Goal: Information Seeking & Learning: Check status

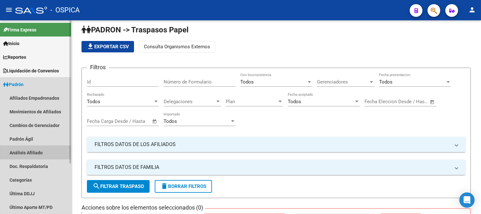
click at [30, 154] on link "Análisis Afiliado" at bounding box center [35, 153] width 71 height 14
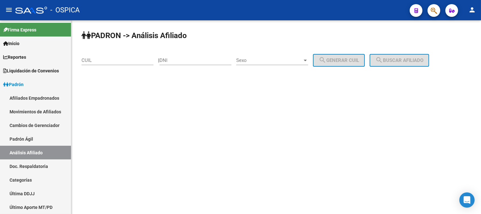
click at [116, 61] on input "CUIL" at bounding box center [117, 61] width 72 height 6
paste input "20-29247821-7"
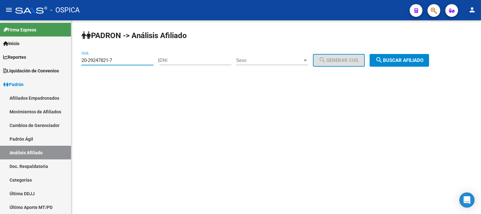
type input "20-29247821-7"
click at [400, 59] on span "search Buscar afiliado" at bounding box center [399, 61] width 48 height 6
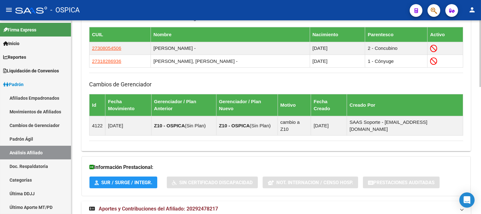
scroll to position [370, 0]
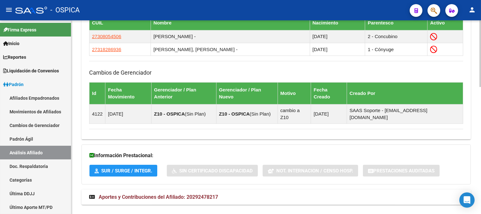
click at [260, 194] on mat-panel-title "Aportes y Contribuciones del Afiliado: 20292478217" at bounding box center [272, 197] width 366 height 7
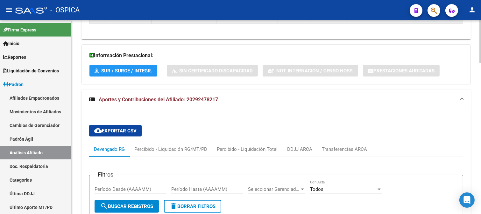
scroll to position [511, 0]
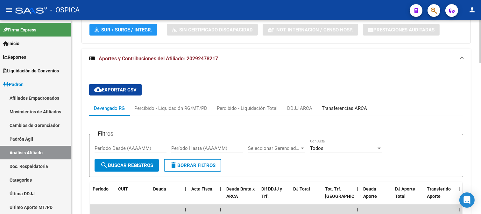
click at [342, 105] on div "Transferencias ARCA" at bounding box center [344, 108] width 45 height 7
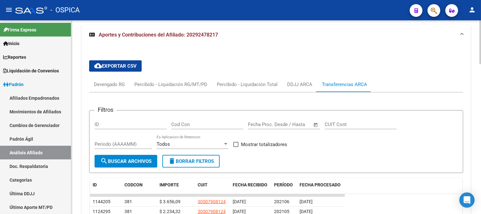
scroll to position [547, 0]
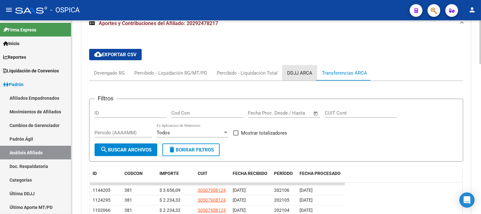
click at [300, 70] on div "DDJJ ARCA" at bounding box center [299, 73] width 25 height 7
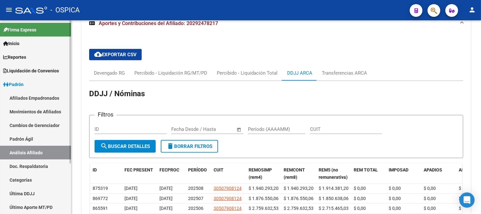
click at [18, 136] on link "Padrón Ágil" at bounding box center [35, 139] width 71 height 14
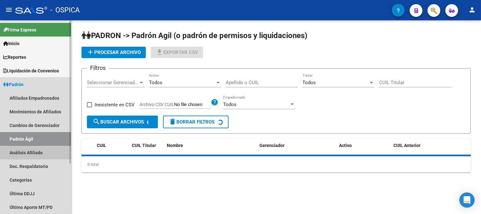
click at [28, 151] on link "Análisis Afiliado" at bounding box center [35, 153] width 71 height 14
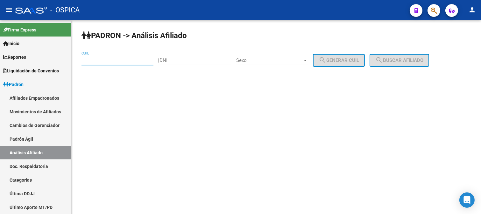
click at [115, 60] on input "CUIL" at bounding box center [117, 61] width 72 height 6
paste input "27-26581012-3"
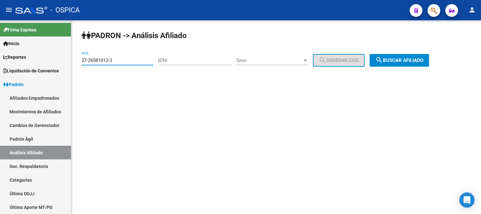
type input "27-26581012-3"
click at [395, 59] on span "search Buscar afiliado" at bounding box center [399, 61] width 48 height 6
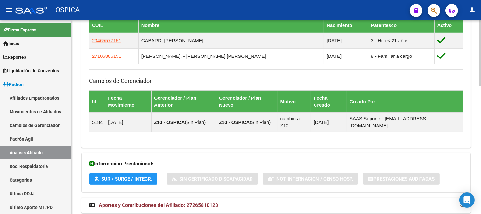
scroll to position [375, 0]
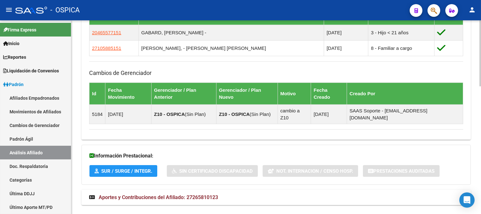
click at [291, 194] on mat-panel-title "Aportes y Contribuciones del Afiliado: 27265810123" at bounding box center [272, 197] width 366 height 7
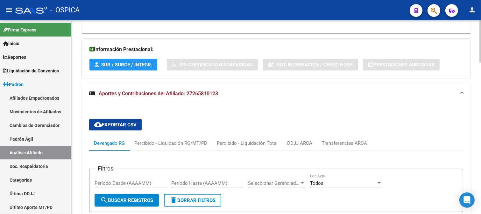
scroll to position [483, 0]
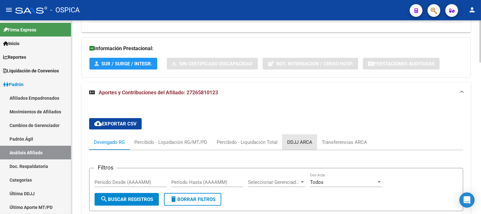
click at [298, 139] on div "DDJJ ARCA" at bounding box center [299, 142] width 25 height 7
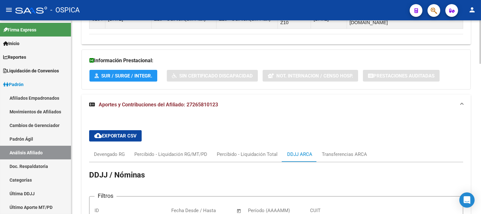
scroll to position [412, 0]
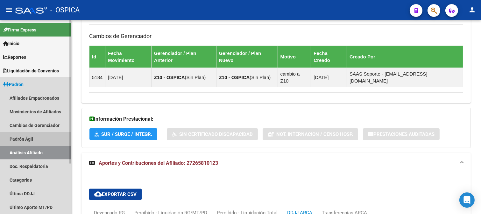
click at [31, 137] on link "Padrón Ágil" at bounding box center [35, 139] width 71 height 14
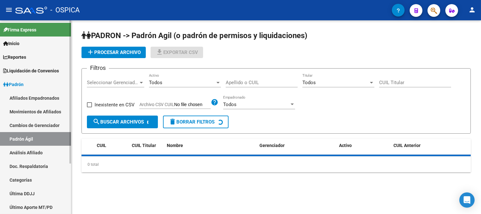
click at [32, 151] on link "Análisis Afiliado" at bounding box center [35, 153] width 71 height 14
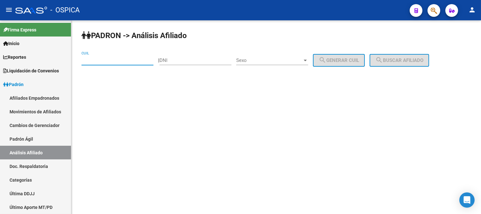
click at [116, 59] on input "CUIL" at bounding box center [117, 61] width 72 height 6
paste input "27-14226902-9"
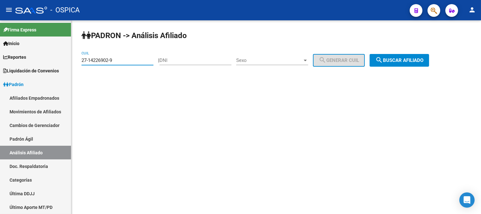
type input "27-14226902-9"
click at [407, 62] on span "search Buscar afiliado" at bounding box center [399, 61] width 48 height 6
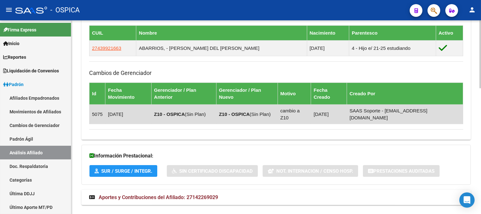
scroll to position [360, 0]
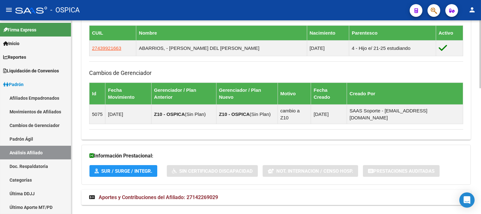
click at [292, 194] on mat-panel-title "Aportes y Contribuciones del Afiliado: 27142269029" at bounding box center [272, 197] width 366 height 7
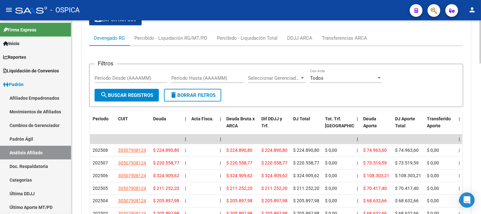
scroll to position [536, 0]
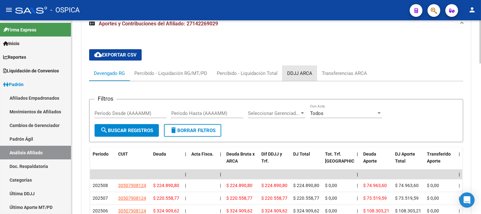
click at [297, 70] on div "DDJJ ARCA" at bounding box center [299, 73] width 25 height 7
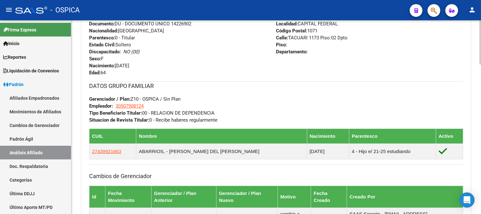
scroll to position [254, 0]
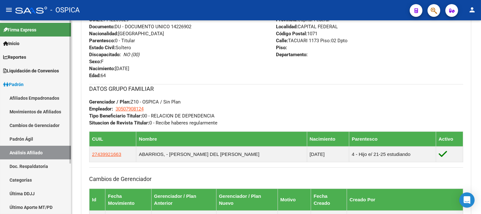
click at [27, 136] on link "Padrón Ágil" at bounding box center [35, 139] width 71 height 14
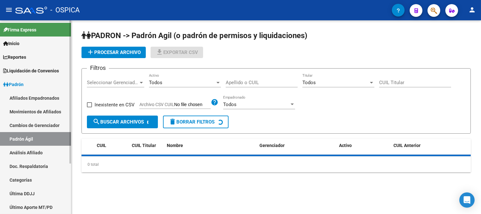
click at [31, 151] on link "Análisis Afiliado" at bounding box center [35, 153] width 71 height 14
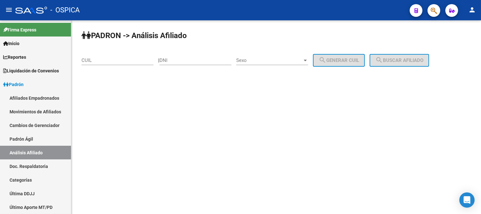
click at [111, 62] on input "CUIL" at bounding box center [117, 61] width 72 height 6
paste input "27-17853219-2"
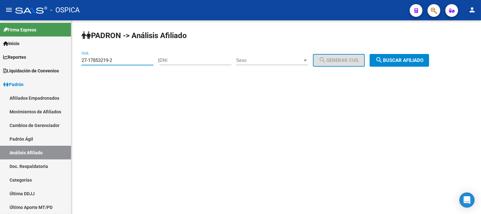
type input "27-17853219-2"
click at [403, 61] on span "search Buscar afiliado" at bounding box center [399, 61] width 48 height 6
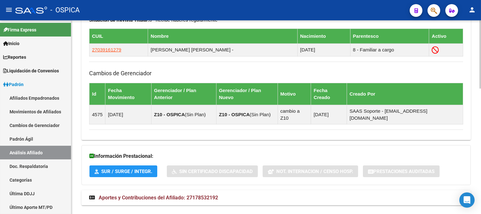
scroll to position [357, 0]
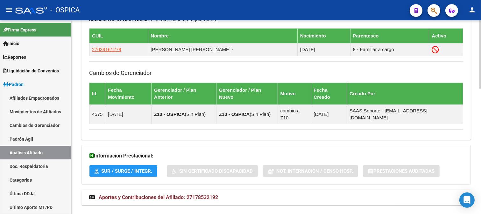
click at [307, 194] on mat-panel-title "Aportes y Contribuciones del Afiliado: 27178532192" at bounding box center [272, 197] width 366 height 7
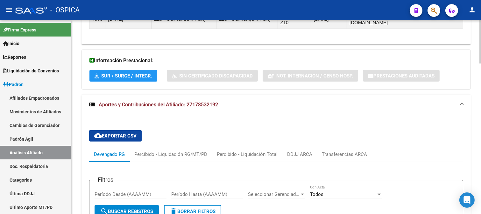
scroll to position [463, 0]
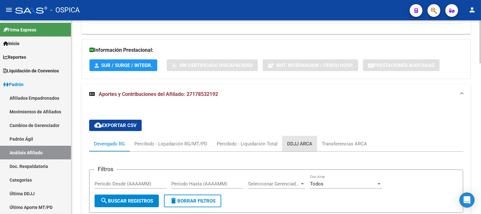
click at [301, 141] on div "DDJJ ARCA" at bounding box center [299, 144] width 25 height 7
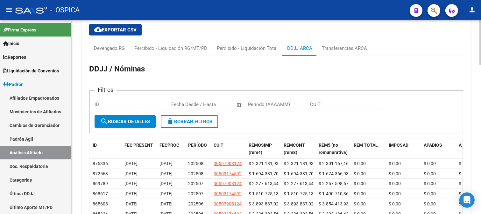
scroll to position [569, 0]
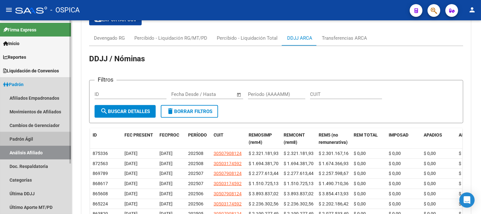
click at [22, 139] on link "Padrón Ágil" at bounding box center [35, 139] width 71 height 14
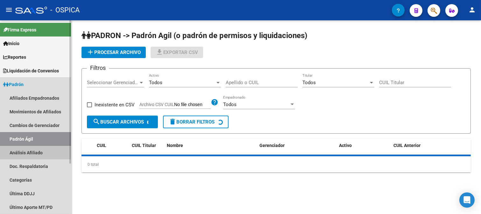
click at [23, 151] on link "Análisis Afiliado" at bounding box center [35, 153] width 71 height 14
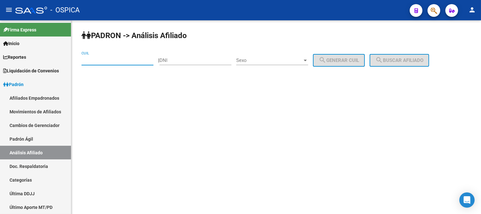
click at [97, 59] on input "CUIL" at bounding box center [117, 61] width 72 height 6
paste input "20-21762832-7"
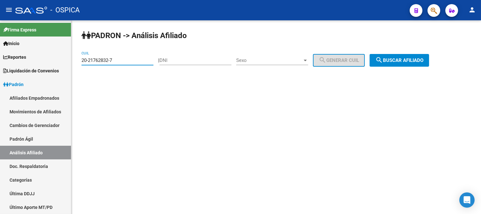
type input "20-21762832-7"
click at [417, 59] on span "search Buscar afiliado" at bounding box center [399, 61] width 48 height 6
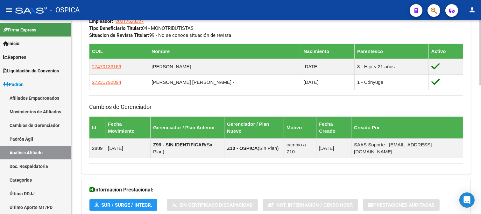
scroll to position [382, 0]
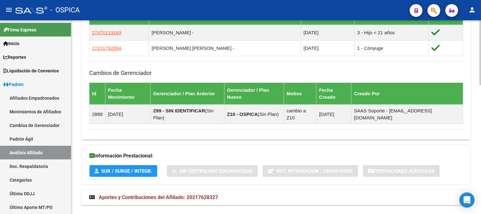
click at [274, 194] on mat-panel-title "Aportes y Contribuciones del Afiliado: 20217628327" at bounding box center [272, 197] width 366 height 7
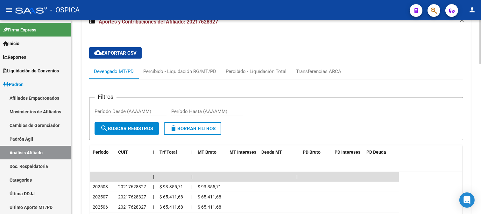
scroll to position [526, 0]
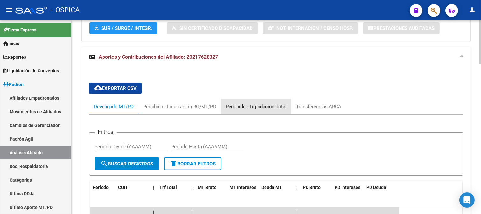
click at [272, 103] on div "Percibido - Liquidación Total" at bounding box center [256, 106] width 61 height 7
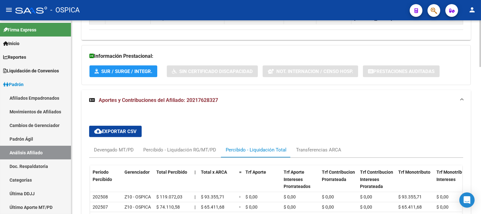
scroll to position [490, 0]
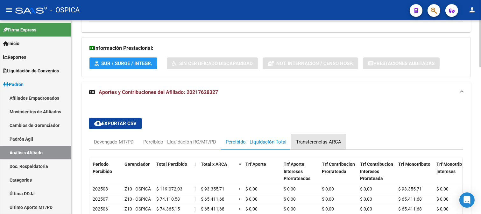
click at [314, 135] on div "Transferencias ARCA" at bounding box center [318, 142] width 55 height 15
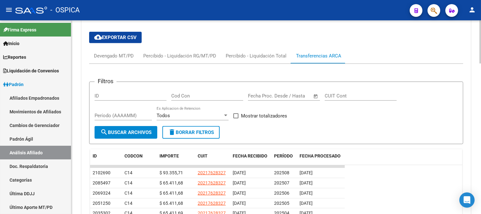
scroll to position [559, 0]
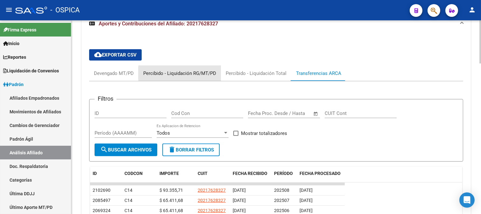
click at [195, 70] on div "Percibido - Liquidación RG/MT/PD" at bounding box center [179, 73] width 73 height 7
